Goal: Book appointment/travel/reservation

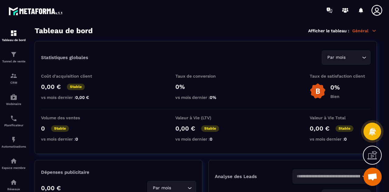
scroll to position [3579, 0]
click at [375, 178] on span "Ouvrir le chat" at bounding box center [372, 177] width 10 height 9
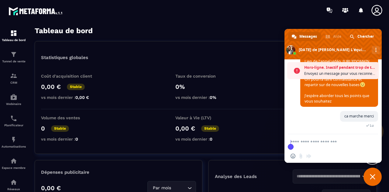
scroll to position [3545, 0]
click at [335, 69] on link "[URL][DOMAIN_NAME]" at bounding box center [337, 64] width 67 height 11
click at [337, 69] on link "[URL][DOMAIN_NAME]" at bounding box center [337, 64] width 67 height 11
click at [372, 179] on span "Fermer le chat" at bounding box center [372, 176] width 18 height 18
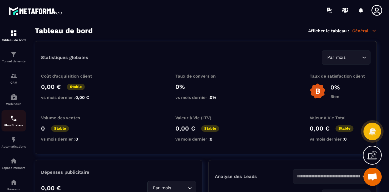
click at [15, 123] on div "Planificateur" at bounding box center [14, 121] width 24 height 12
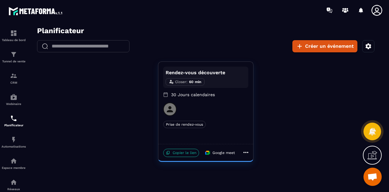
click at [180, 153] on p "Copier le lien" at bounding box center [181, 153] width 36 height 8
click at [183, 154] on p "Copier le lien" at bounding box center [181, 153] width 36 height 8
click at [183, 96] on p "30 Jours calendaires" at bounding box center [205, 94] width 85 height 6
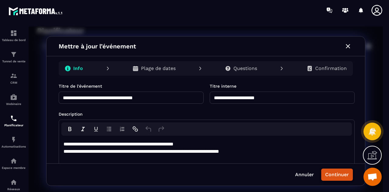
click at [343, 176] on button "Continuer" at bounding box center [337, 174] width 32 height 12
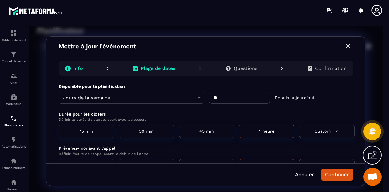
click at [238, 98] on input "**" at bounding box center [239, 97] width 61 height 12
click at [84, 70] on div "Info" at bounding box center [74, 68] width 28 height 12
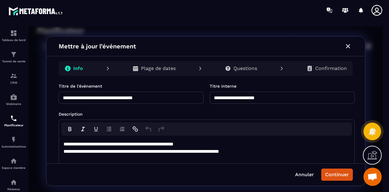
click at [164, 68] on p "Plage de dates" at bounding box center [158, 68] width 35 height 6
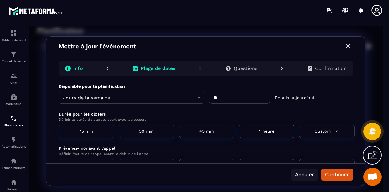
click at [305, 174] on button "Annuler" at bounding box center [304, 174] width 26 height 12
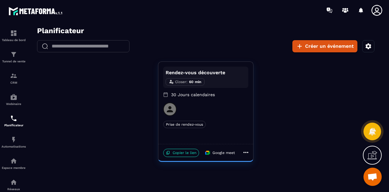
click at [368, 47] on icon "button" at bounding box center [367, 46] width 7 height 7
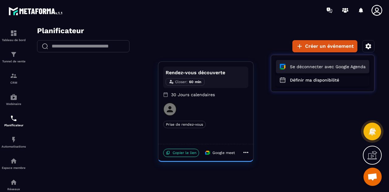
click at [335, 68] on button "Se déconnecter avec Google Agenda" at bounding box center [322, 66] width 93 height 13
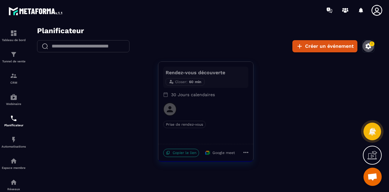
click at [369, 47] on icon "button" at bounding box center [367, 46] width 7 height 7
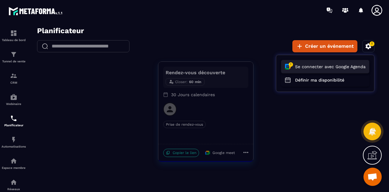
click at [328, 68] on button "Se connecter avec Google Agenda" at bounding box center [325, 66] width 88 height 13
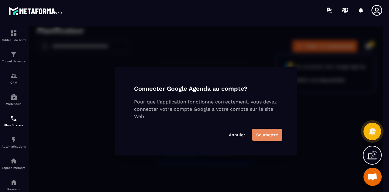
click at [259, 136] on button "Soumettre" at bounding box center [267, 134] width 30 height 12
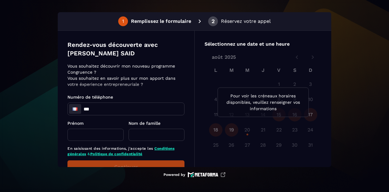
scroll to position [21, 0]
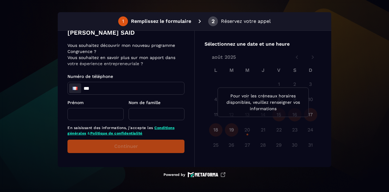
click at [107, 86] on input "***" at bounding box center [126, 88] width 116 height 12
type input "**********"
type input "*****"
click at [140, 114] on input "text" at bounding box center [156, 114] width 56 height 12
type input "*****"
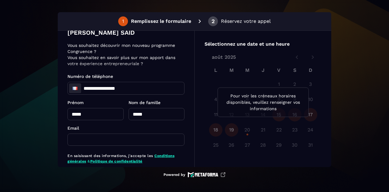
click at [118, 141] on input "text" at bounding box center [125, 139] width 117 height 12
type input "**********"
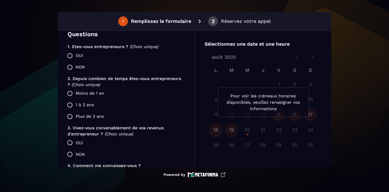
scroll to position [145, 0]
click at [78, 66] on label "NON" at bounding box center [124, 67] width 120 height 12
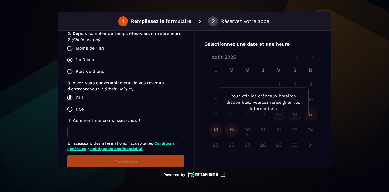
scroll to position [205, 0]
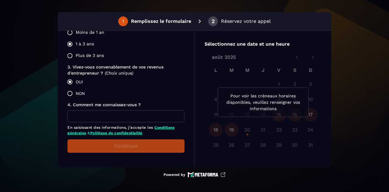
click at [83, 114] on input "text" at bounding box center [125, 116] width 117 height 12
type input "********"
click at [108, 144] on button "Continuer" at bounding box center [125, 145] width 117 height 13
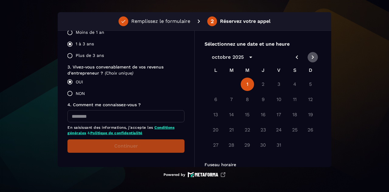
click at [309, 60] on icon "Next month" at bounding box center [312, 56] width 7 height 7
click at [297, 59] on div at bounding box center [262, 102] width 117 height 109
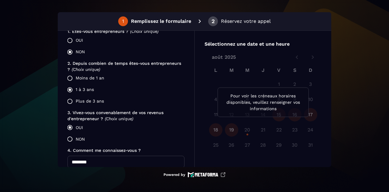
scroll to position [205, 0]
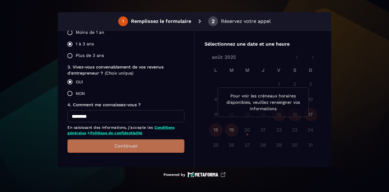
click at [118, 143] on button "Continuer" at bounding box center [125, 145] width 117 height 13
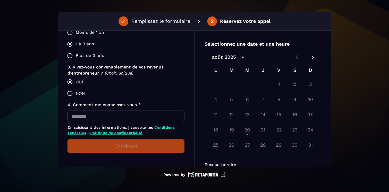
click at [244, 129] on div "18 19 20 21 22 23 24" at bounding box center [262, 129] width 117 height 15
click at [203, 129] on div "**********" at bounding box center [262, 99] width 137 height 136
click at [269, 124] on div "18 19 20 21 22 23 24" at bounding box center [262, 129] width 117 height 15
click at [311, 60] on icon "Next month" at bounding box center [312, 56] width 7 height 7
